Goal: Find specific page/section

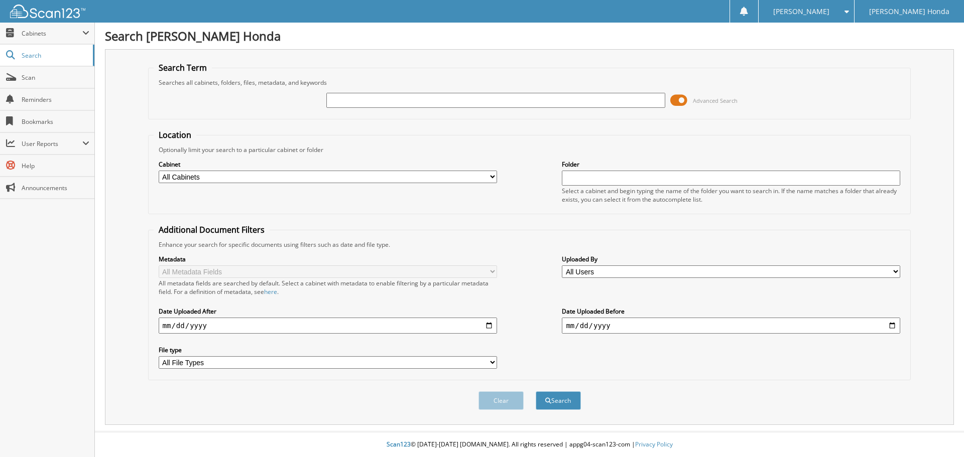
click at [393, 101] on input "text" at bounding box center [495, 100] width 338 height 15
type input "710453a"
click at [536, 392] on button "Search" at bounding box center [558, 401] width 45 height 19
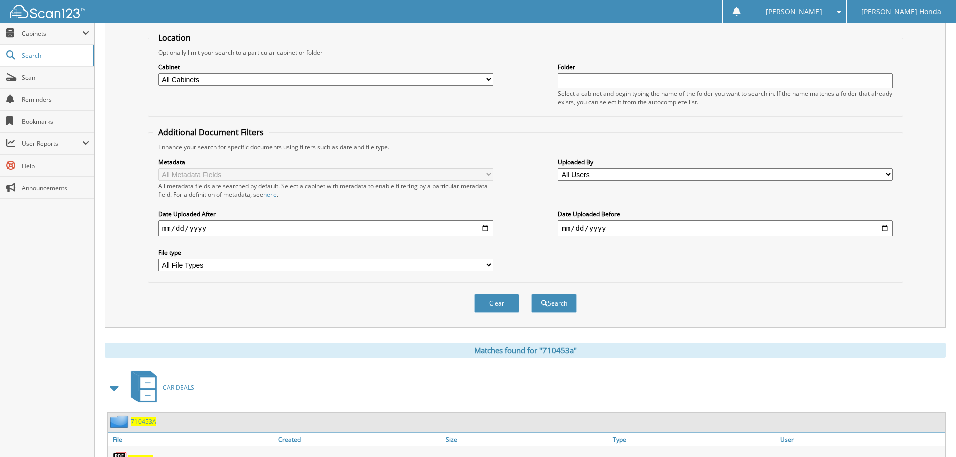
scroll to position [143, 0]
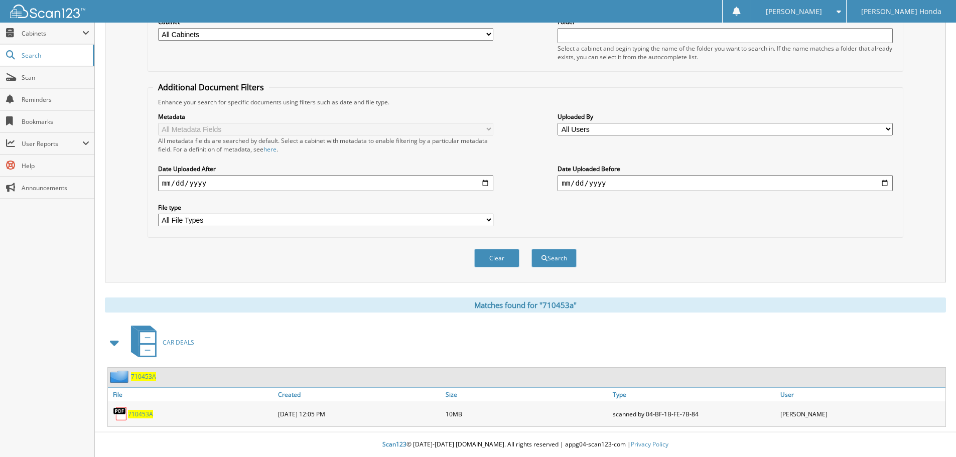
click at [147, 418] on span "710453A" at bounding box center [140, 414] width 25 height 9
click at [147, 416] on span "710453A" at bounding box center [140, 414] width 25 height 9
